Goal: Browse casually

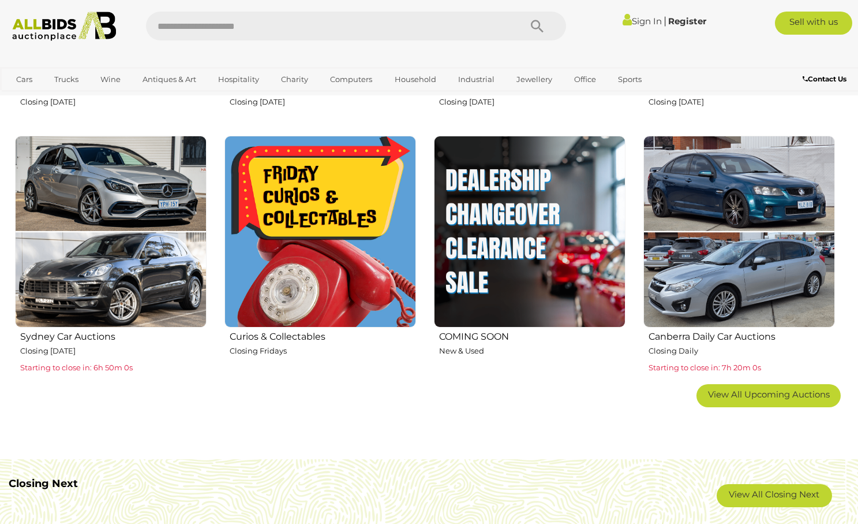
scroll to position [636, 0]
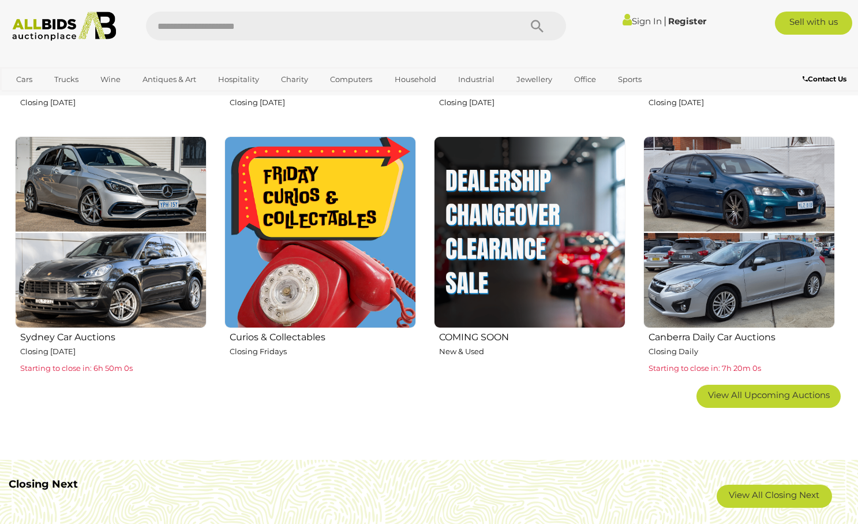
click at [339, 263] on img at bounding box center [321, 232] width 192 height 192
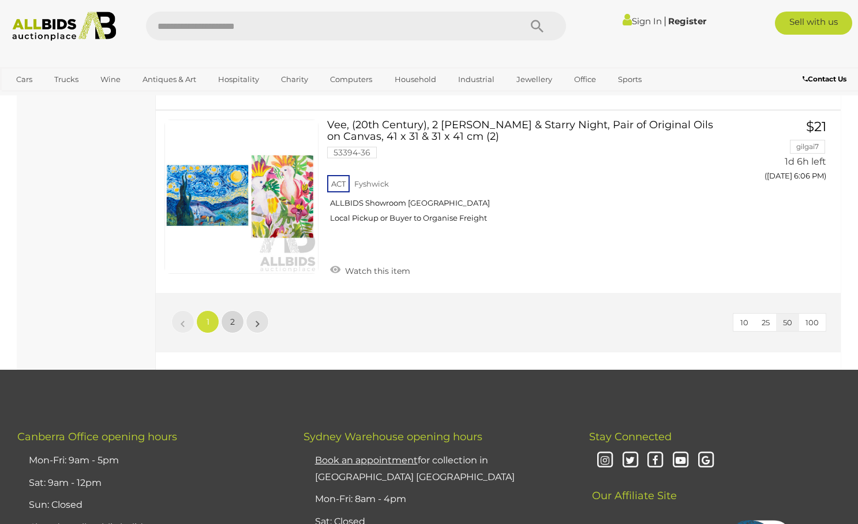
click at [230, 316] on span "2" at bounding box center [232, 321] width 5 height 10
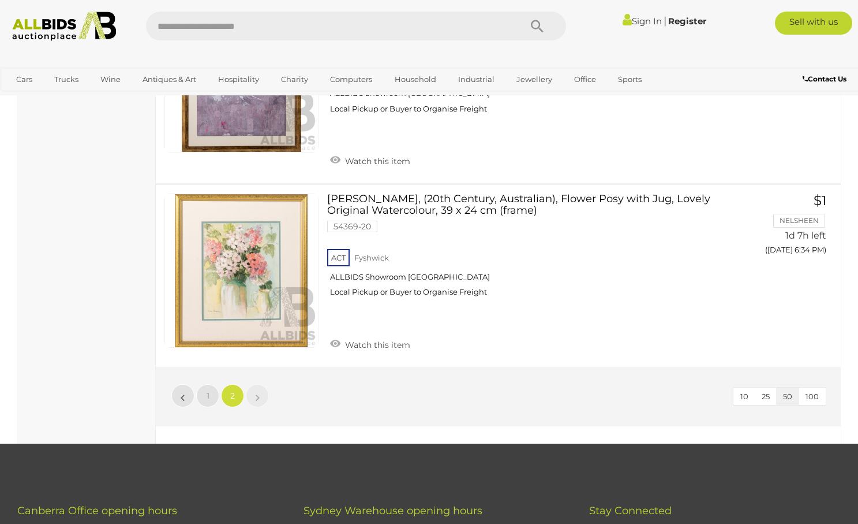
click at [51, 26] on img at bounding box center [64, 26] width 116 height 29
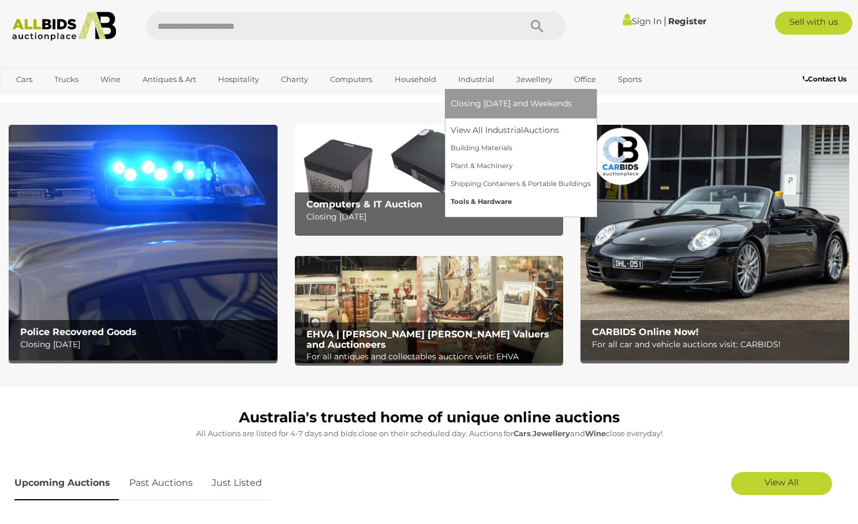
click at [466, 201] on link "Tools & Hardware" at bounding box center [521, 202] width 140 height 18
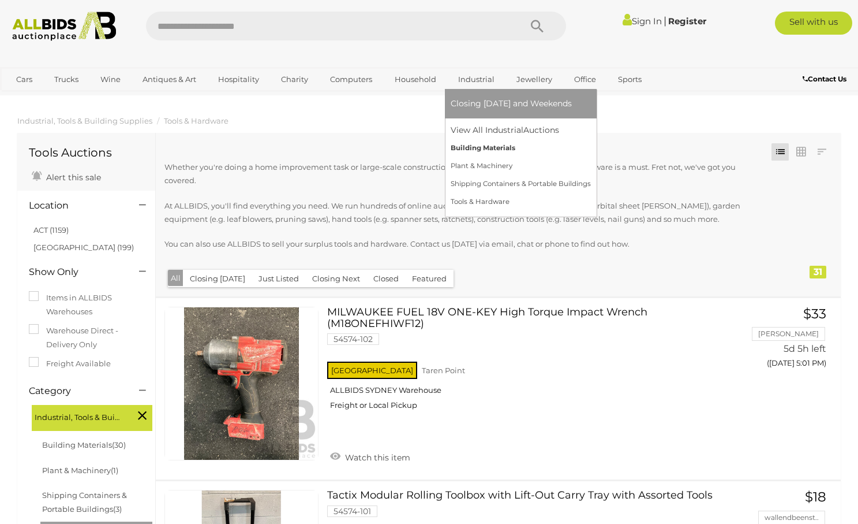
click at [462, 149] on link "Building Materials" at bounding box center [521, 148] width 140 height 18
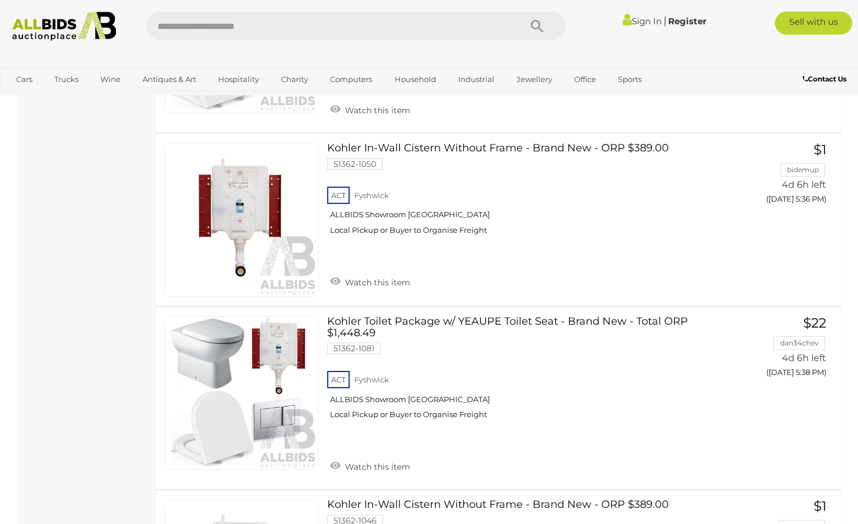
scroll to position [714, 0]
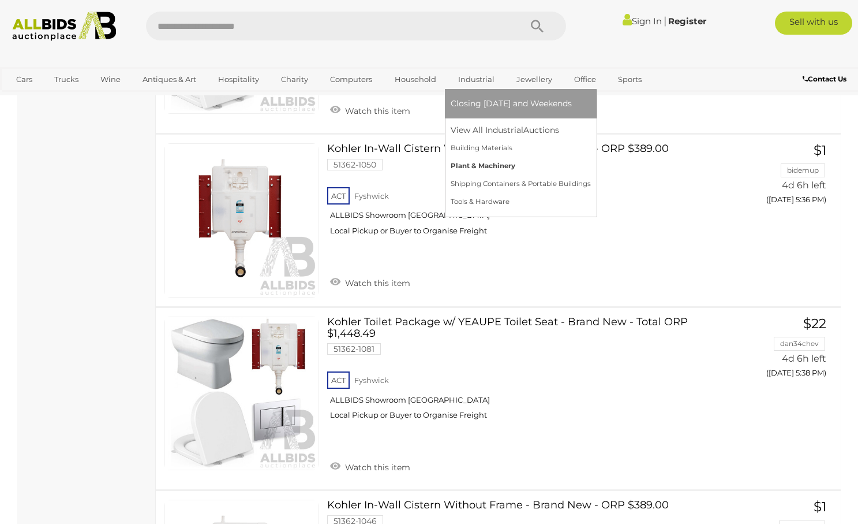
click at [469, 162] on link "Plant & Machinery" at bounding box center [521, 166] width 140 height 18
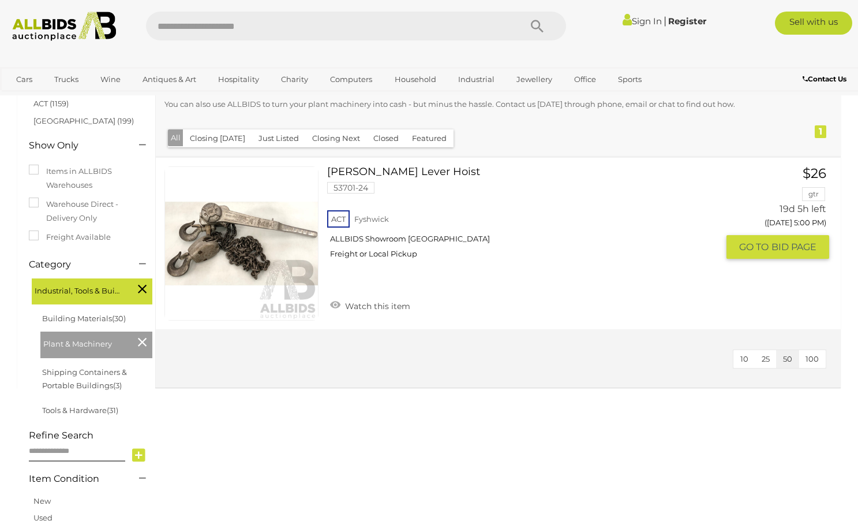
scroll to position [53, 0]
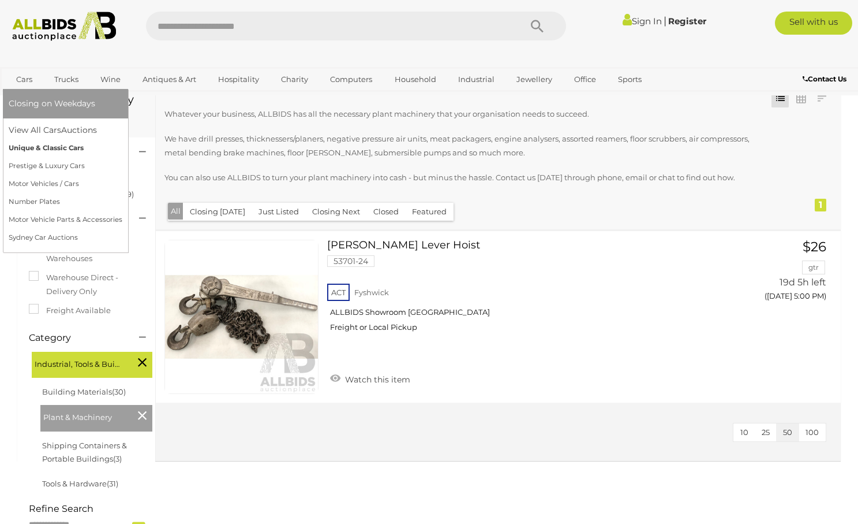
click at [33, 147] on link "Unique & Classic Cars" at bounding box center [66, 148] width 114 height 18
click at [33, 234] on link "Sydney Car Auctions" at bounding box center [66, 238] width 114 height 18
